Goal: Task Accomplishment & Management: Complete application form

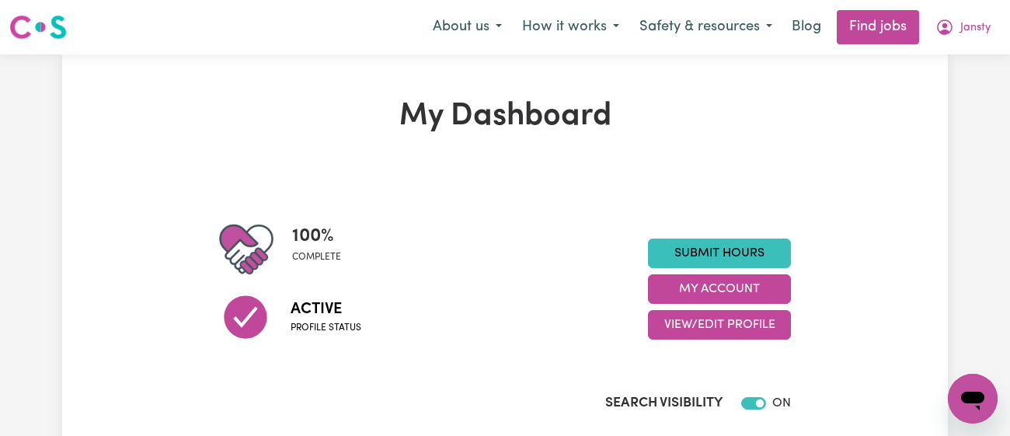
click at [723, 268] on div "Submit Hours My Account View/Edit Profile" at bounding box center [719, 289] width 143 height 101
click at [724, 264] on link "Submit Hours" at bounding box center [719, 254] width 143 height 30
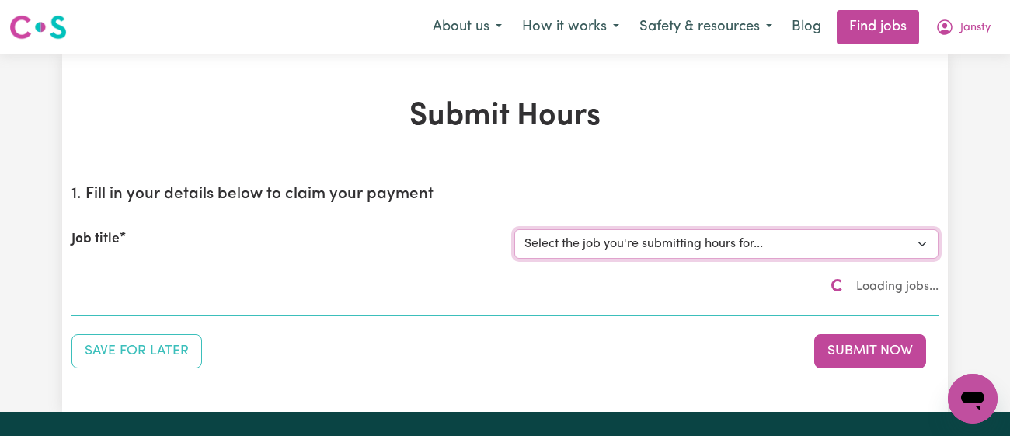
click at [726, 246] on select "Select the job you're submitting hours for..." at bounding box center [727, 244] width 424 height 30
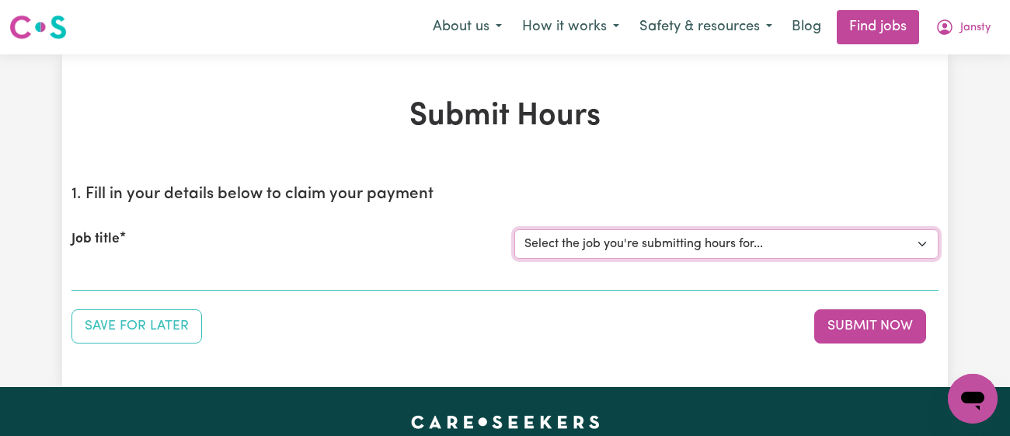
select select "9149"
click at [515, 229] on select "Select the job you're submitting hours for... [[PERSON_NAME]] [DEMOGRAPHIC_DATA…" at bounding box center [727, 244] width 424 height 30
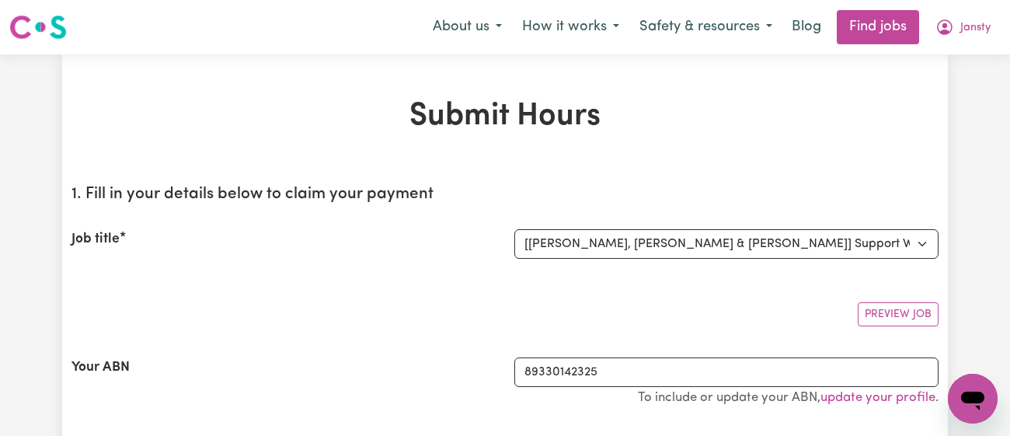
click at [487, 176] on section "1. Fill in your details below to claim your payment Job title Select the job yo…" at bounding box center [505, 313] width 867 height 281
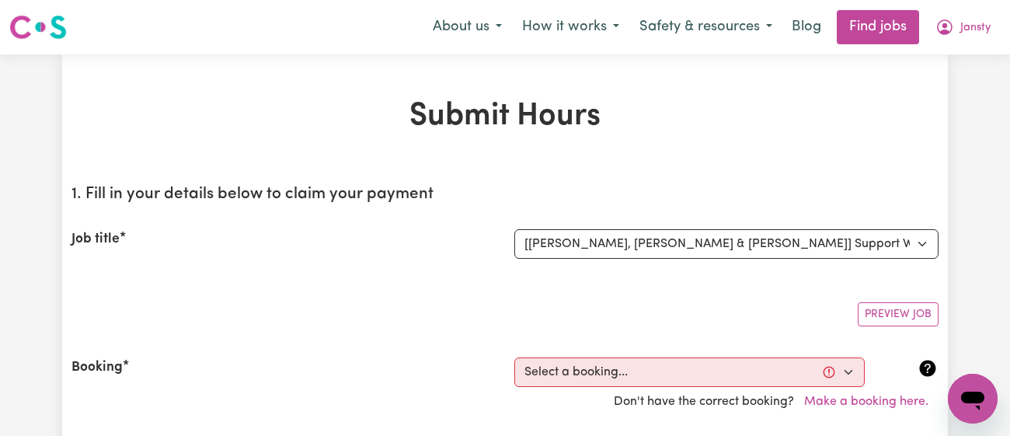
scroll to position [322, 0]
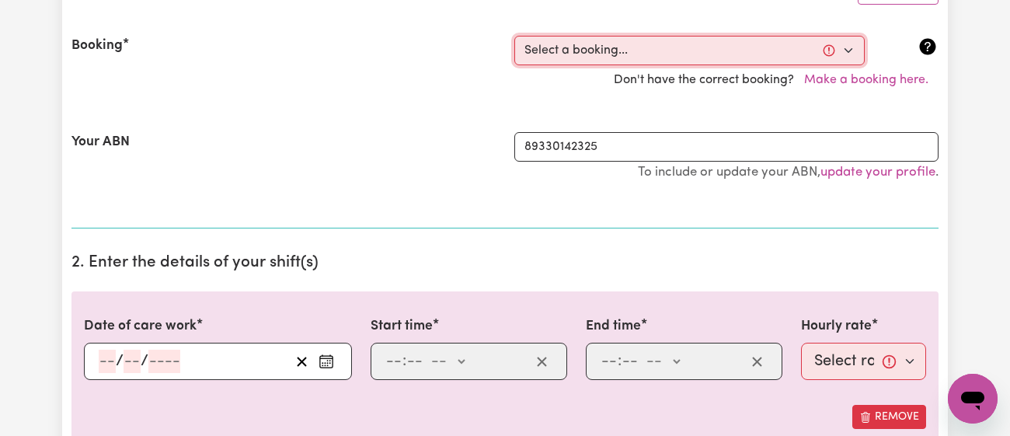
click at [568, 53] on select "Select a booking... [DATE] 11:00am to 04:00pm (RECURRING) [DATE] 11:00am to 04:…" at bounding box center [690, 51] width 351 height 30
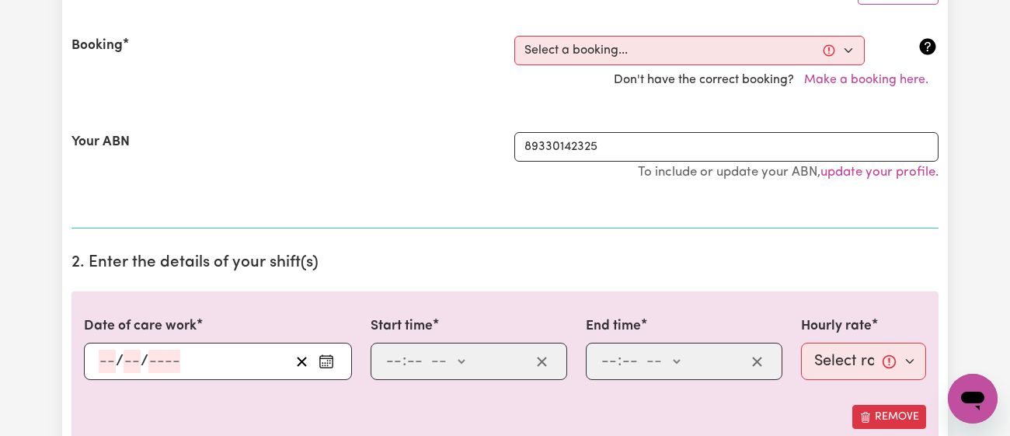
click at [340, 356] on div "/ /" at bounding box center [218, 361] width 268 height 37
click at [324, 364] on icon "Enter the date of care work" at bounding box center [327, 362] width 16 height 16
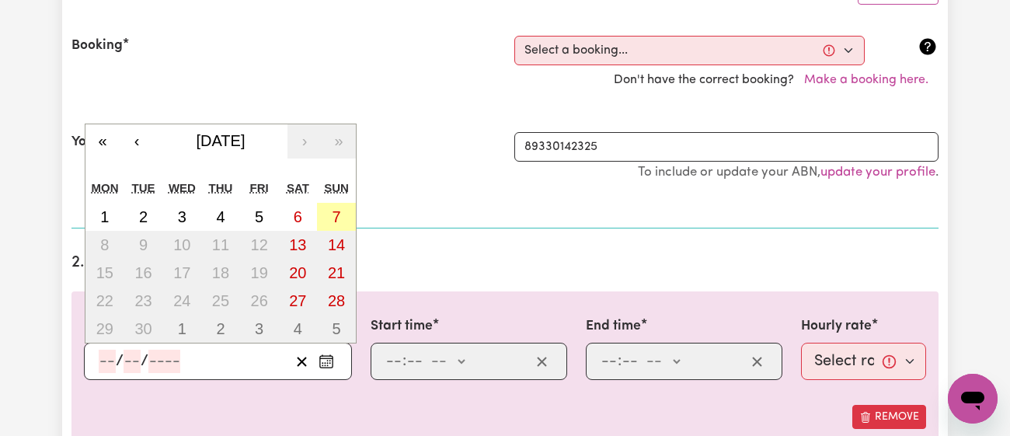
click at [322, 224] on button "7" at bounding box center [336, 217] width 39 height 28
type input "[DATE]"
type input "7"
type input "9"
type input "2025"
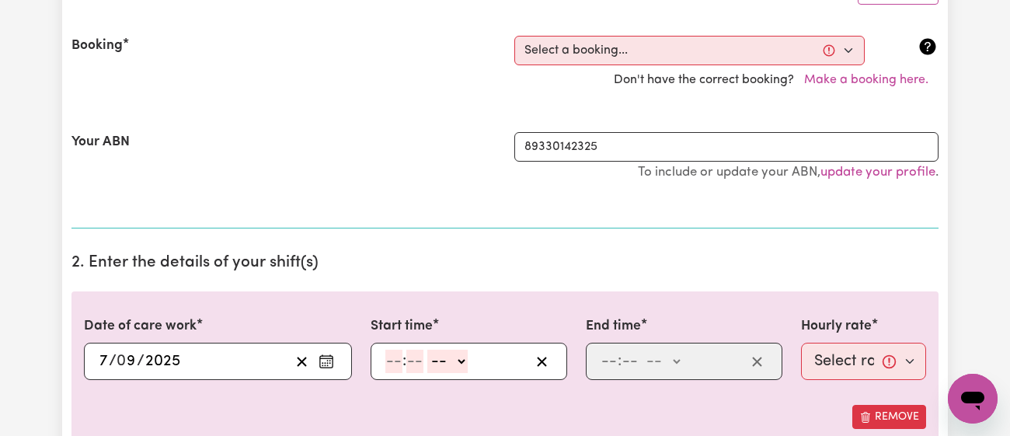
click at [386, 351] on input "number" at bounding box center [393, 361] width 17 height 23
type input "11"
type input "00"
click at [438, 361] on select "-- am pm" at bounding box center [447, 361] width 40 height 23
select select "am"
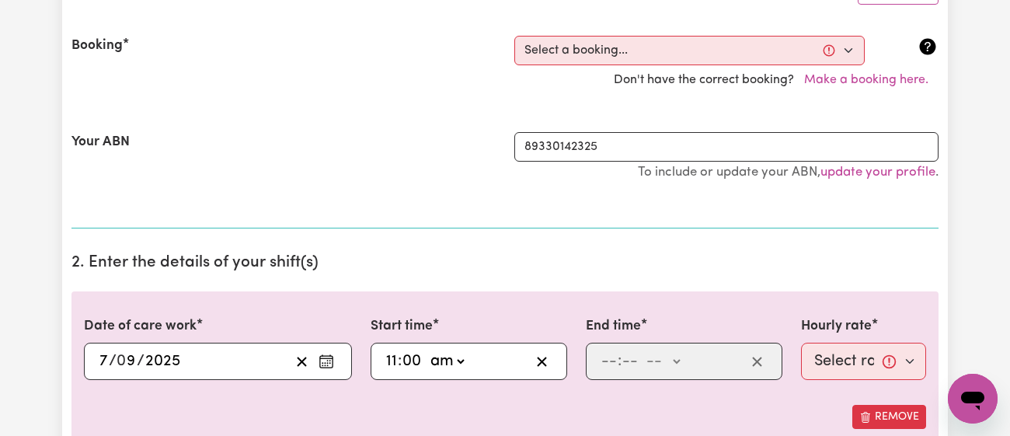
click at [427, 350] on select "-- am pm" at bounding box center [447, 361] width 40 height 23
type input "11:00"
type input "0"
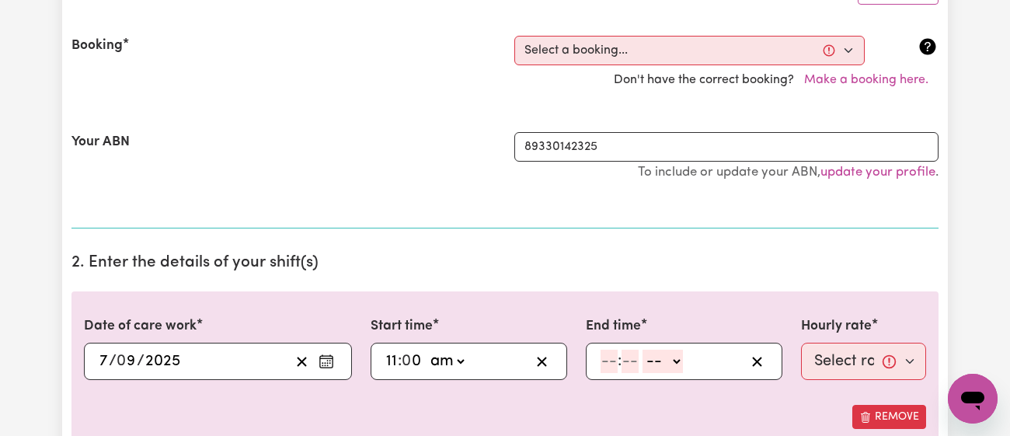
click at [599, 365] on div ": -- am pm" at bounding box center [672, 361] width 146 height 23
type input "4"
type input "00"
click at [647, 363] on select "-- am pm" at bounding box center [660, 361] width 40 height 23
select select "pm"
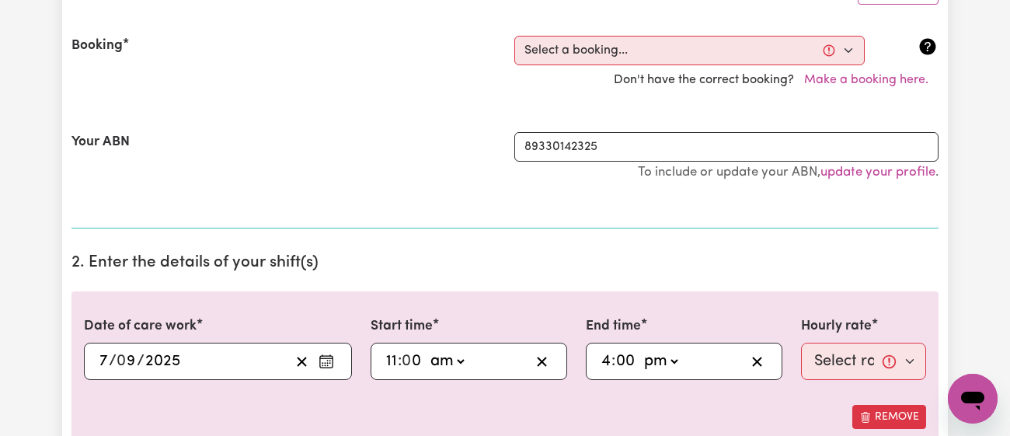
click at [640, 350] on select "-- am pm" at bounding box center [660, 361] width 40 height 23
type input "16:00"
type input "0"
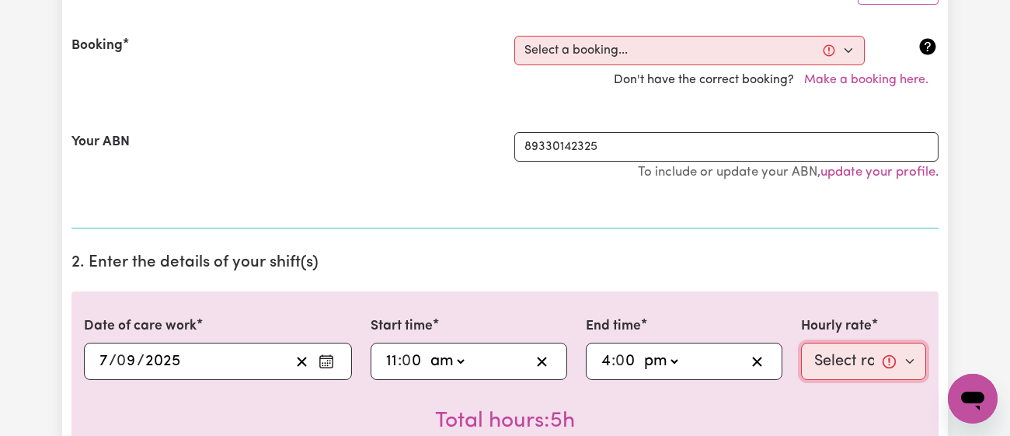
click at [808, 359] on select "Select rate... $52.65 (Weekday) $63.18 ([DATE]) $70.95 ([DATE]) $78.32 (Public …" at bounding box center [863, 361] width 125 height 37
select select "70.95-[DATE]"
click at [801, 343] on select "Select rate... $52.65 (Weekday) $63.18 ([DATE]) $70.95 ([DATE]) $78.32 (Public …" at bounding box center [863, 361] width 125 height 37
click at [651, 274] on section "2. Enter the details of your shift(s) Date of care work [DATE] 7 / 0 9 / 2025 «…" at bounding box center [505, 398] width 867 height 314
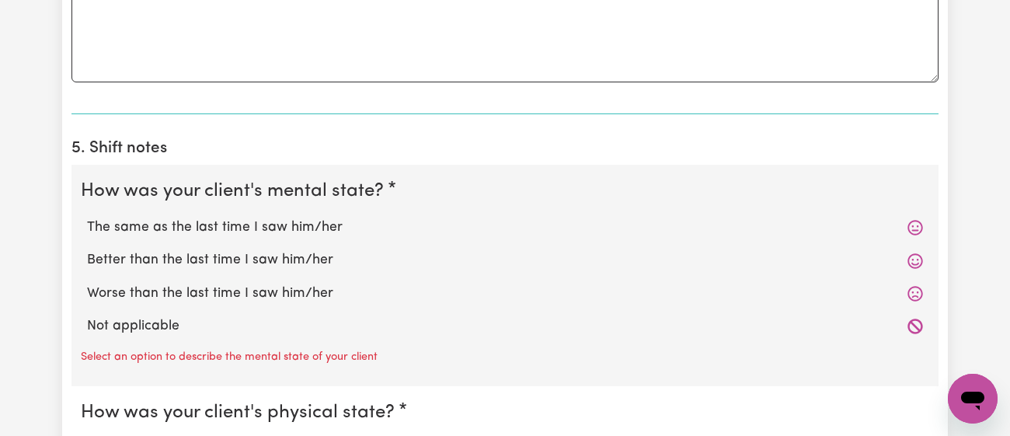
scroll to position [1133, 0]
click at [215, 224] on label "The same as the last time I saw him/her" at bounding box center [505, 228] width 836 height 20
click at [87, 218] on input "The same as the last time I saw him/her" at bounding box center [86, 218] width 1 height 1
radio input "true"
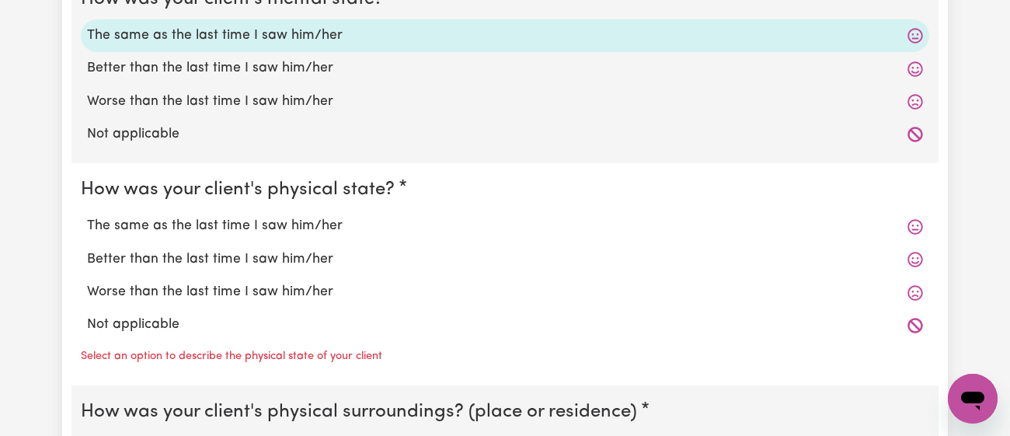
click at [215, 224] on label "The same as the last time I saw him/her" at bounding box center [505, 226] width 836 height 20
click at [87, 216] on input "The same as the last time I saw him/her" at bounding box center [86, 215] width 1 height 1
radio input "true"
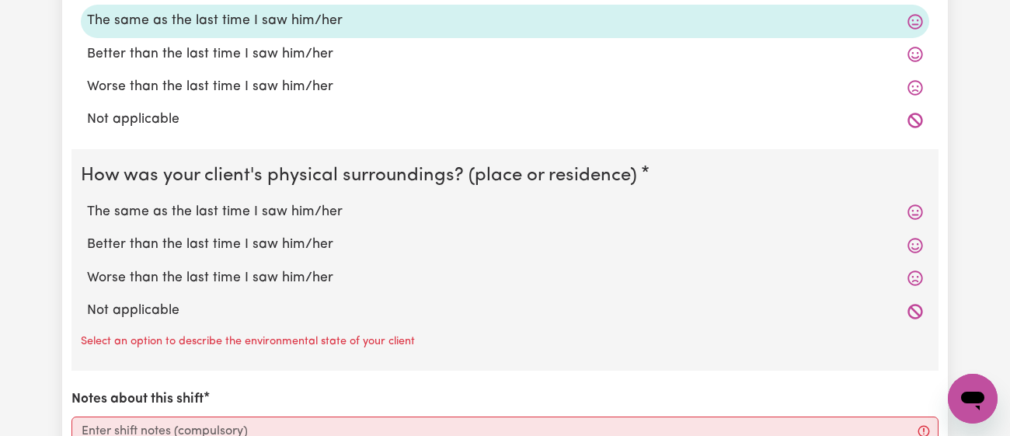
click at [222, 208] on label "The same as the last time I saw him/her" at bounding box center [505, 212] width 836 height 20
click at [87, 202] on input "The same as the last time I saw him/her" at bounding box center [86, 201] width 1 height 1
radio input "true"
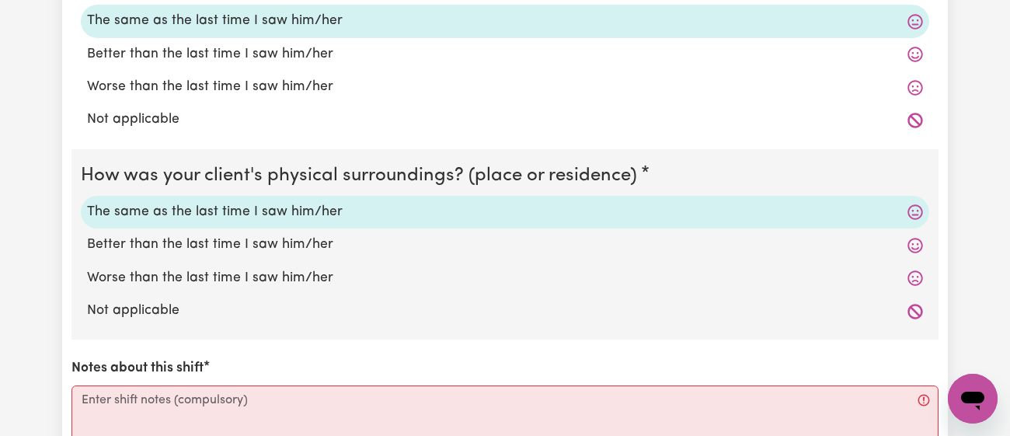
scroll to position [1736, 0]
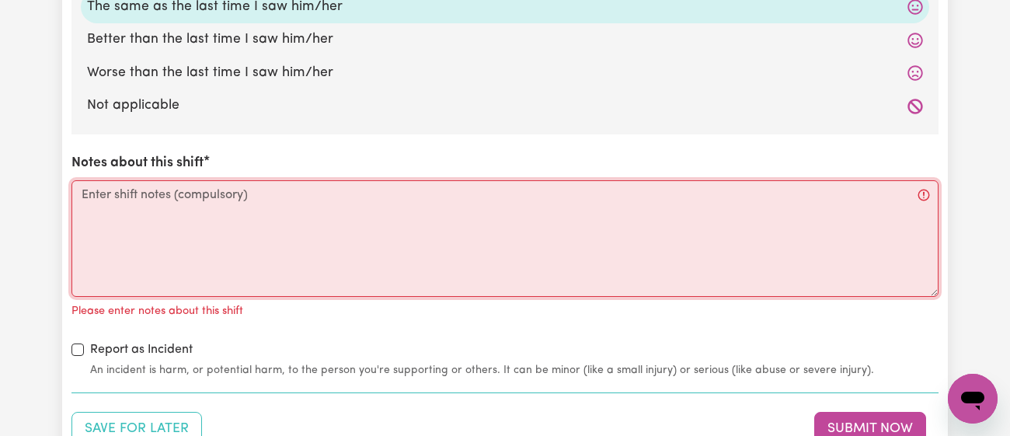
click at [222, 208] on textarea "Notes about this shift" at bounding box center [505, 238] width 867 height 117
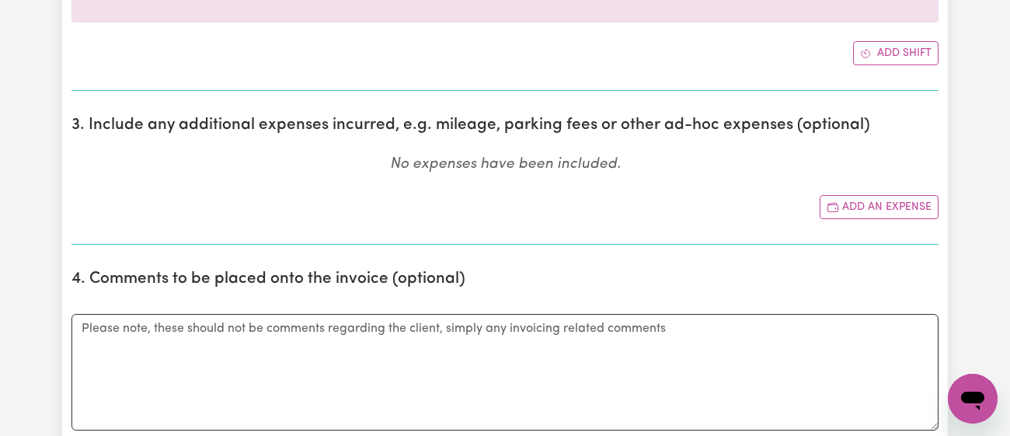
scroll to position [787, 0]
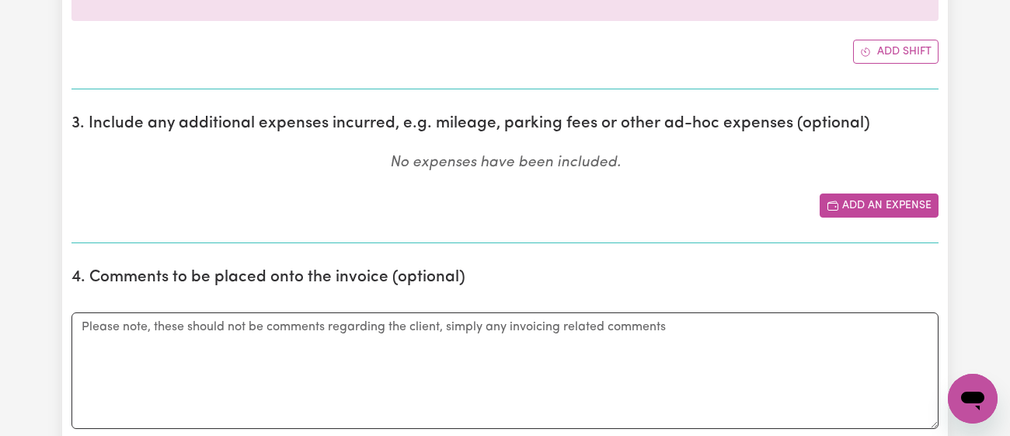
type textarea "Took [DEMOGRAPHIC_DATA] to an arcade, followed by go-kart but he had a negative…"
click at [900, 203] on button "Add an expense" at bounding box center [879, 206] width 119 height 24
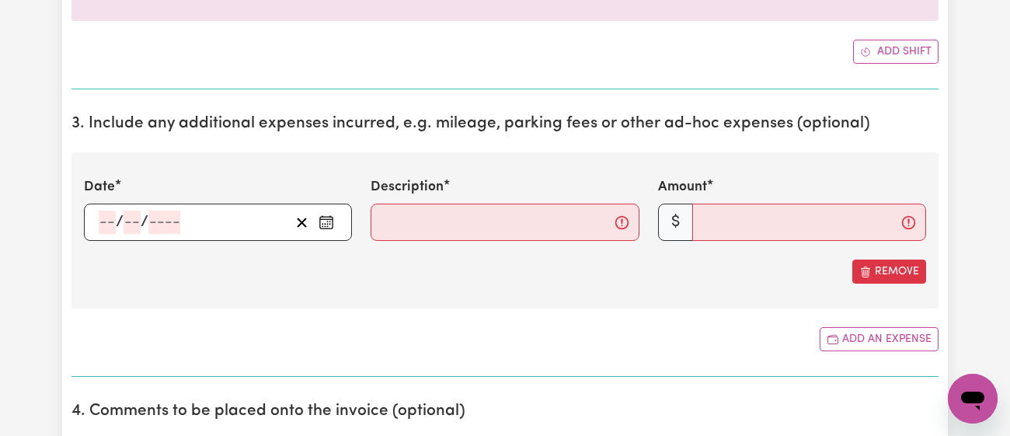
click at [326, 222] on icon "Enter the date of expense" at bounding box center [327, 223] width 16 height 16
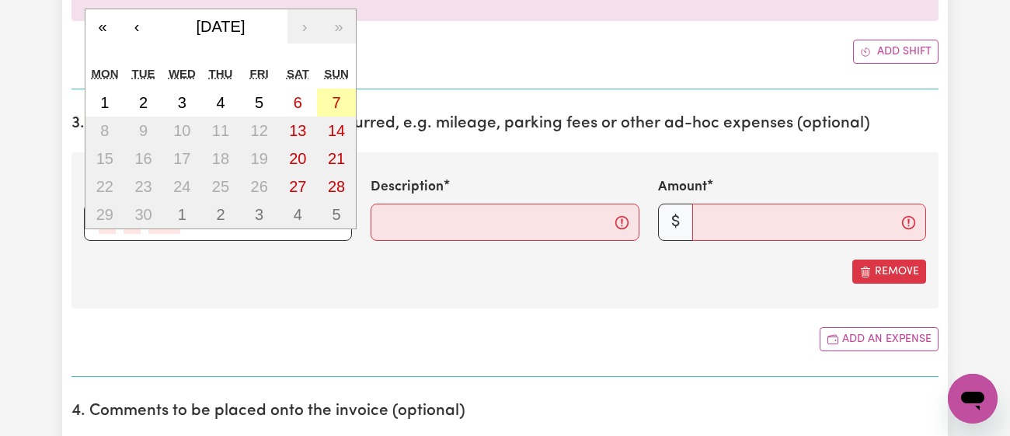
click at [329, 104] on button "7" at bounding box center [336, 103] width 39 height 28
type input "[DATE]"
type input "7"
type input "9"
type input "2025"
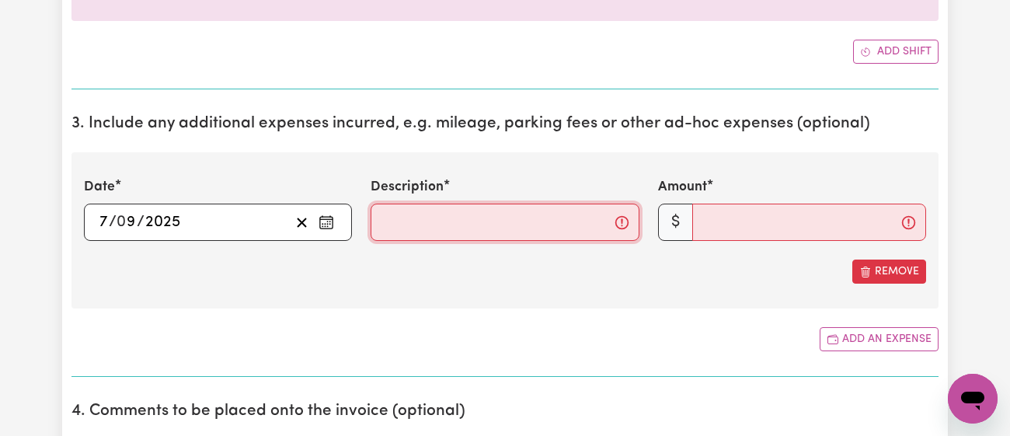
click at [401, 204] on input "Description" at bounding box center [505, 222] width 268 height 37
type input "Food and admissions."
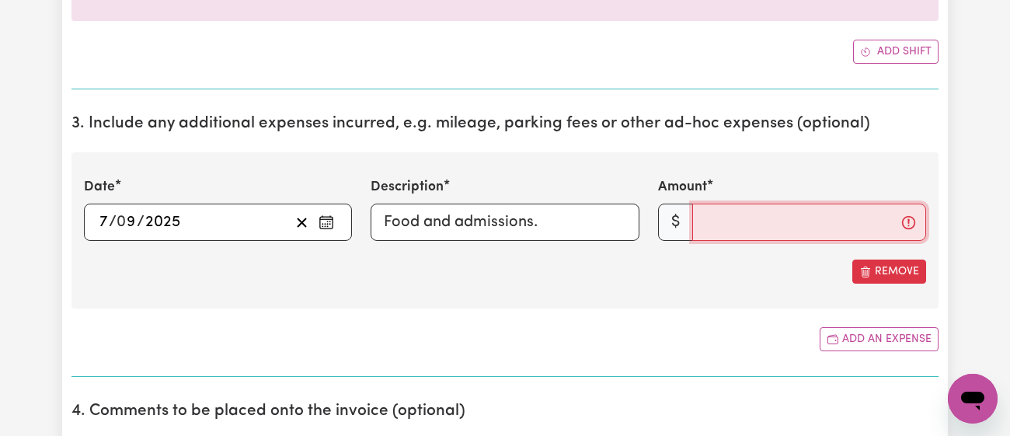
click at [749, 208] on input "Amount" at bounding box center [809, 222] width 234 height 37
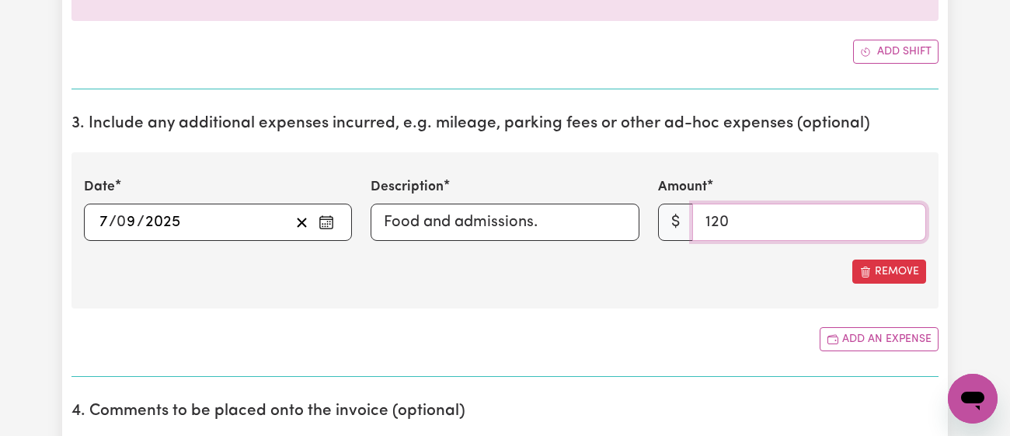
type input "120"
click at [695, 359] on section "3. Include any additional expenses incurred, e.g. mileage, parking fees or othe…" at bounding box center [505, 239] width 867 height 275
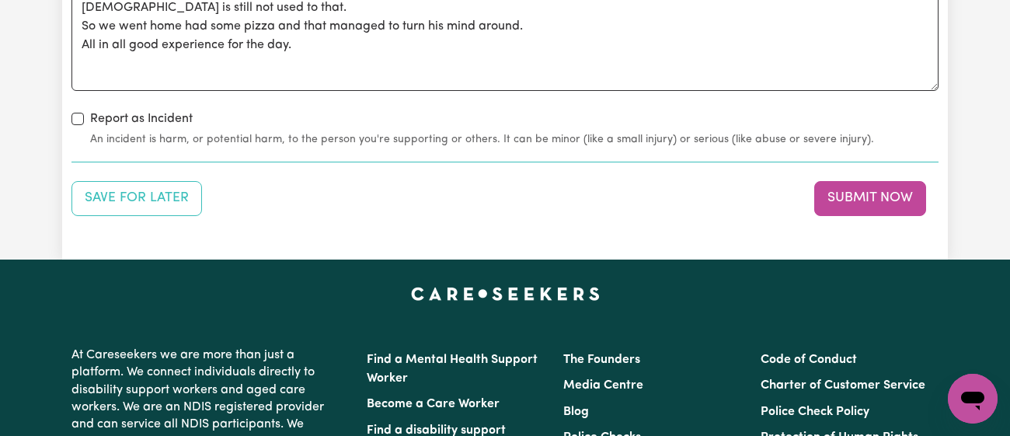
scroll to position [2075, 0]
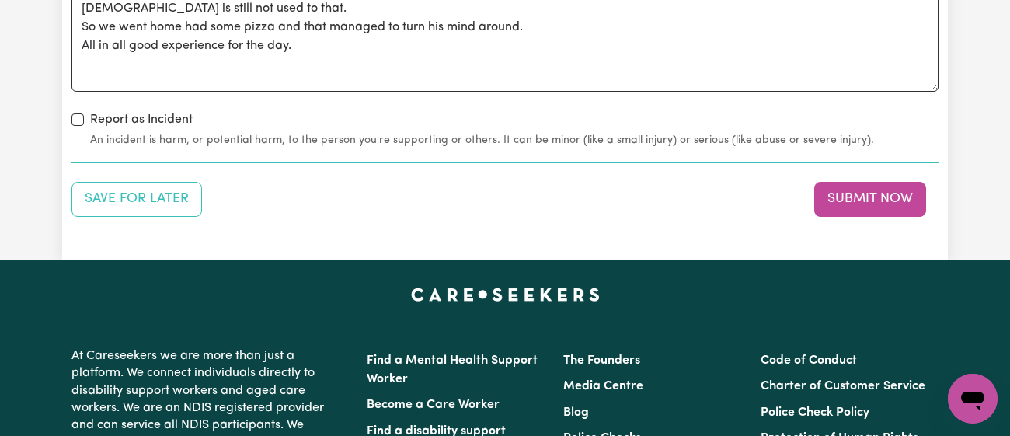
click at [895, 189] on button "Submit Now" at bounding box center [871, 199] width 112 height 34
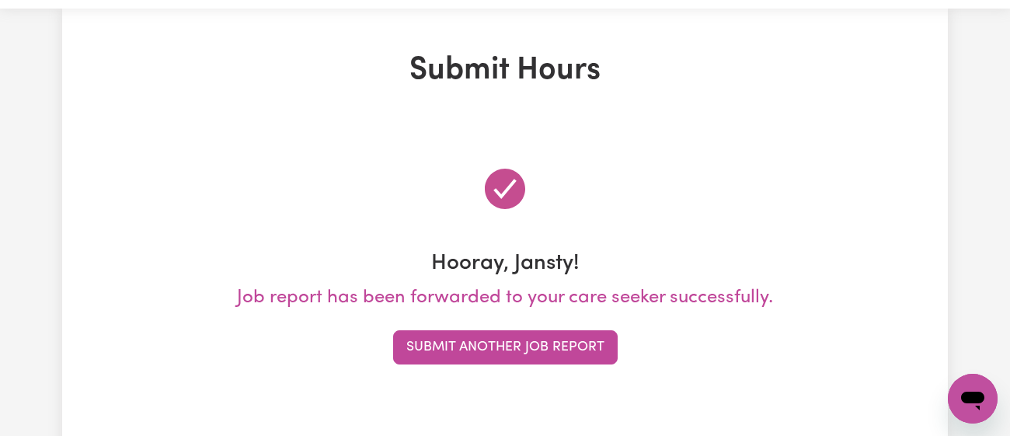
scroll to position [0, 0]
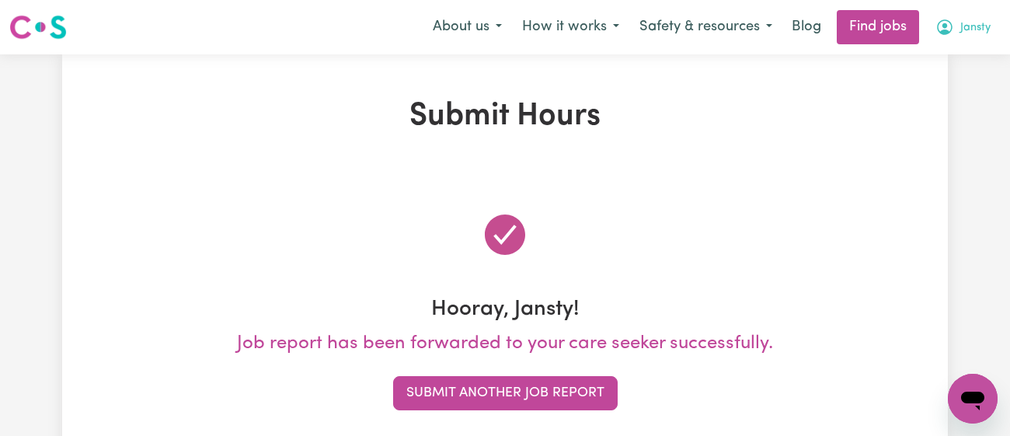
click at [975, 27] on span "Jansty" at bounding box center [976, 27] width 30 height 17
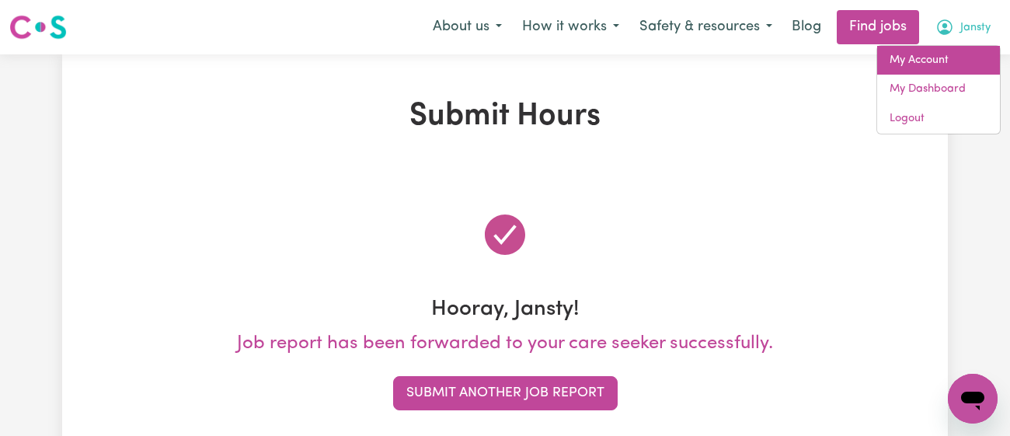
click at [947, 55] on link "My Account" at bounding box center [938, 61] width 123 height 30
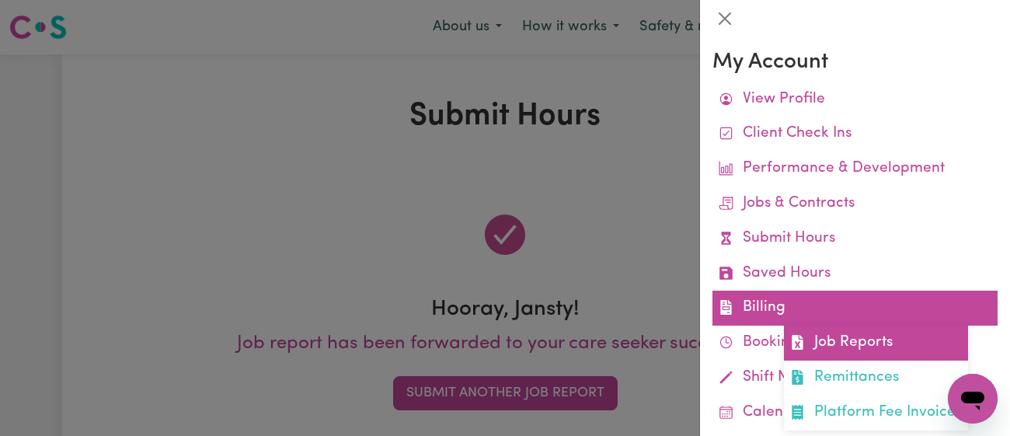
click at [860, 343] on link "Job Reports" at bounding box center [876, 343] width 184 height 35
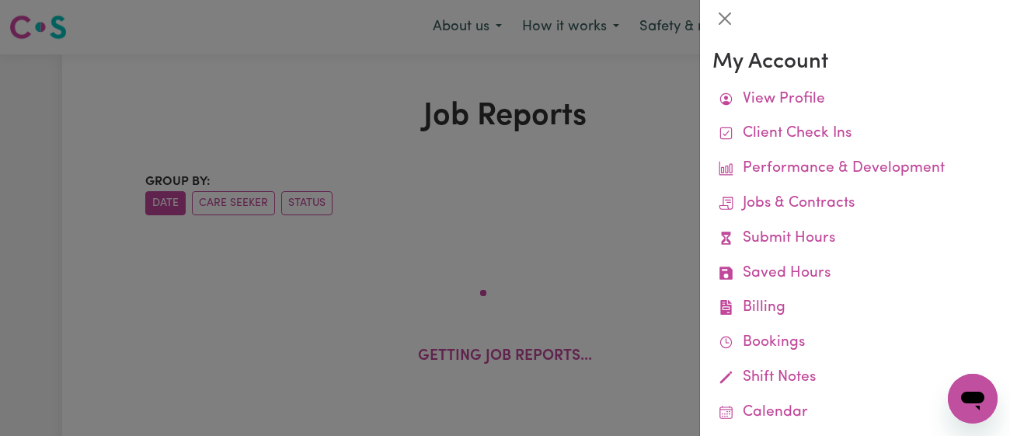
click at [598, 152] on div at bounding box center [505, 218] width 1010 height 436
